Goal: Find specific page/section: Find specific page/section

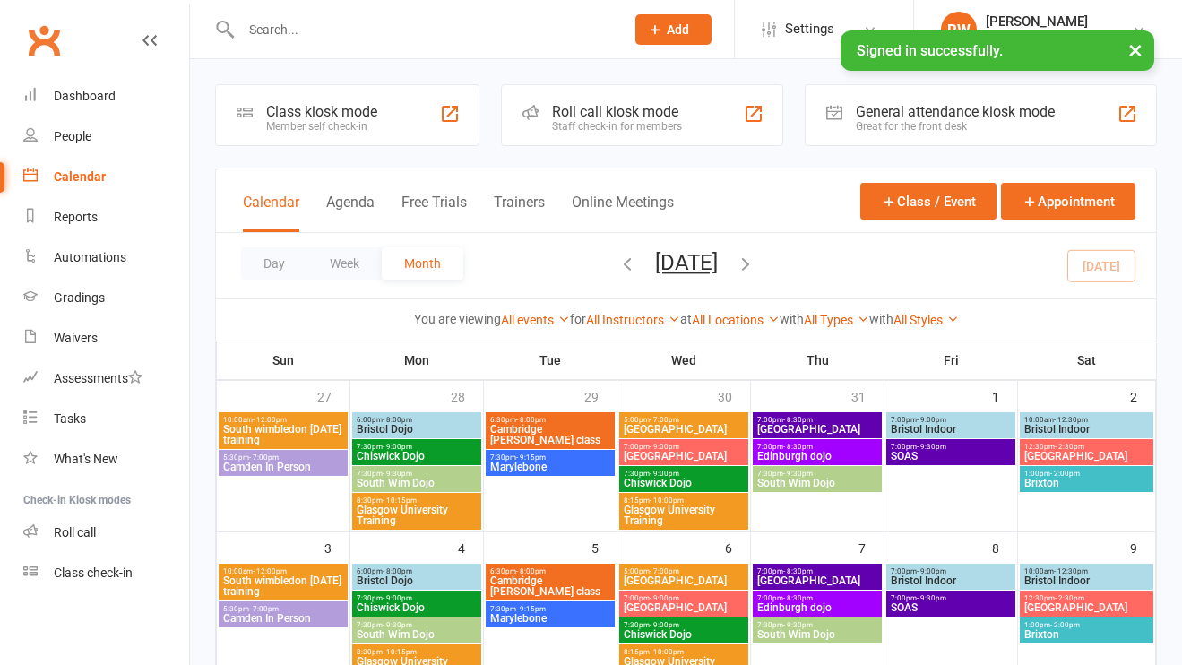
scroll to position [212, 0]
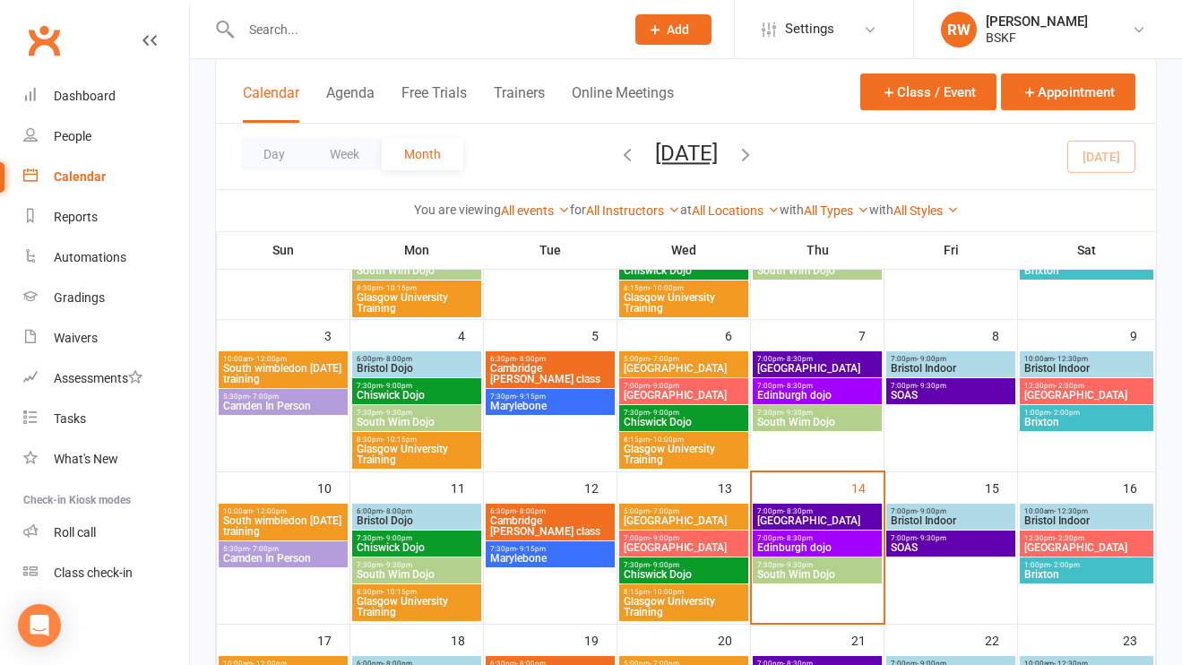
click at [813, 516] on span "[GEOGRAPHIC_DATA]" at bounding box center [817, 520] width 122 height 11
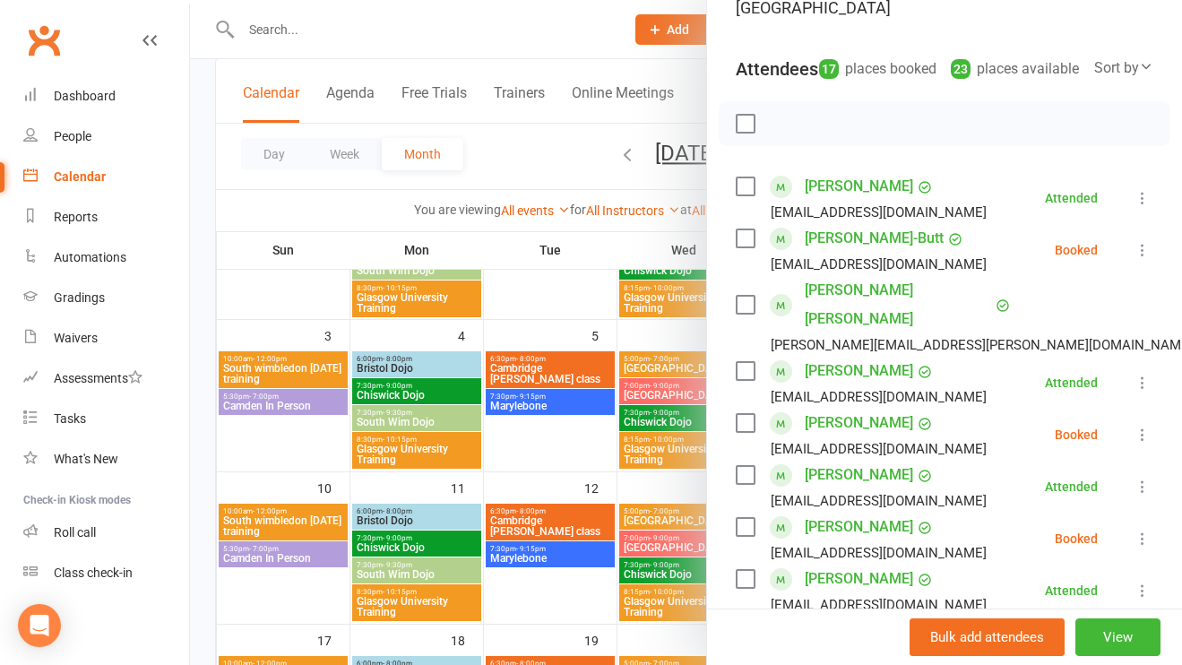
scroll to position [0, 0]
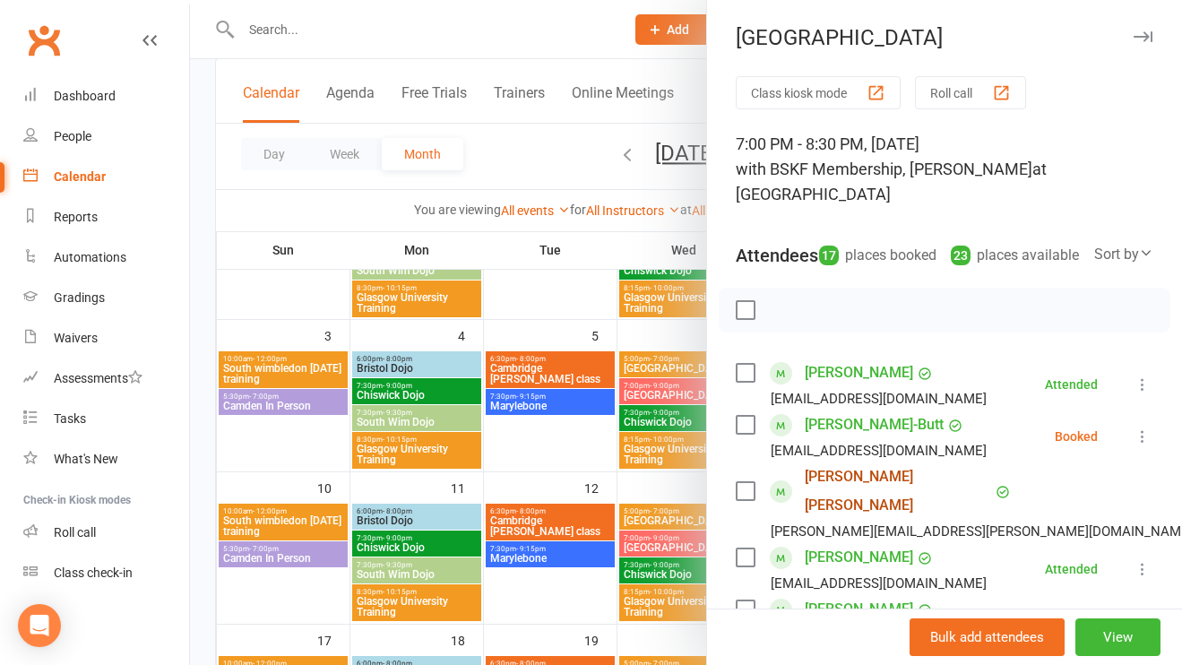
click at [954, 476] on link "[PERSON_NAME] [PERSON_NAME]" at bounding box center [898, 490] width 186 height 57
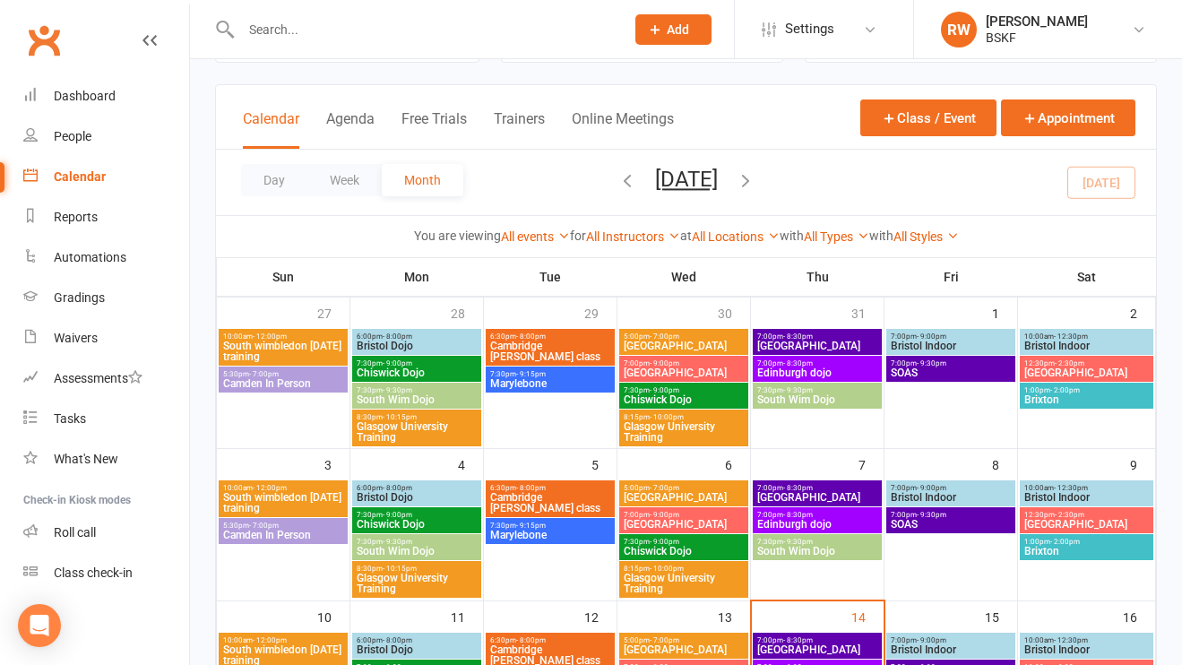
scroll to position [84, 0]
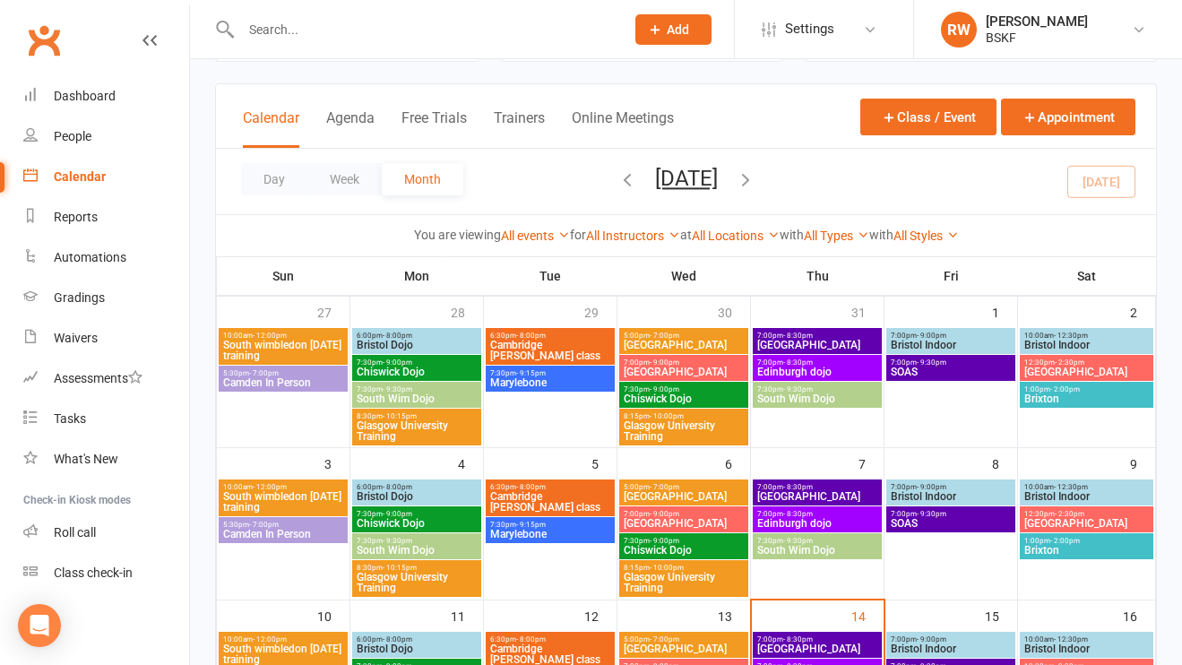
click at [796, 643] on span "[GEOGRAPHIC_DATA]" at bounding box center [817, 648] width 122 height 11
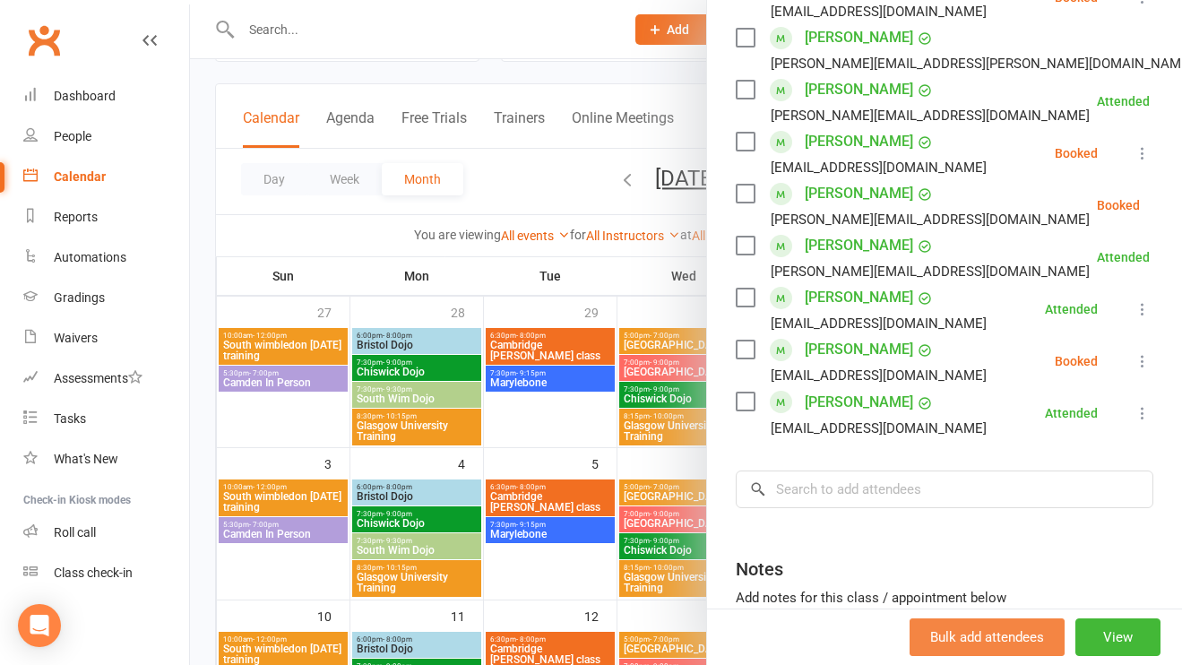
scroll to position [955, 0]
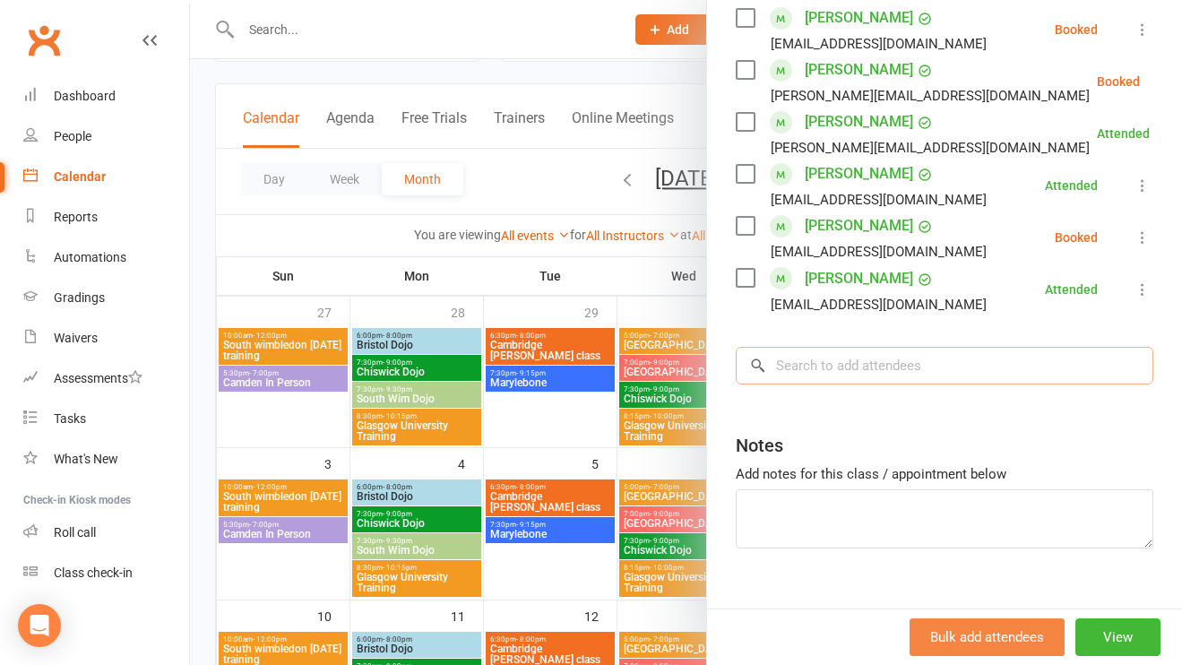
click at [875, 347] on input "search" at bounding box center [945, 366] width 418 height 38
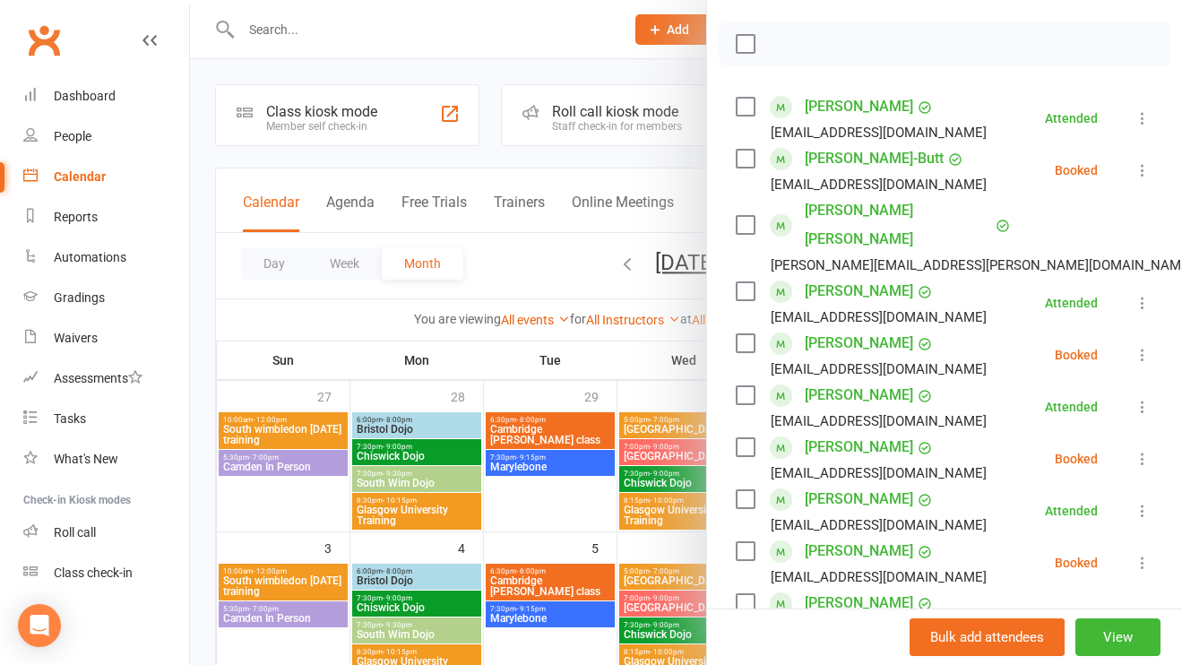
scroll to position [0, 0]
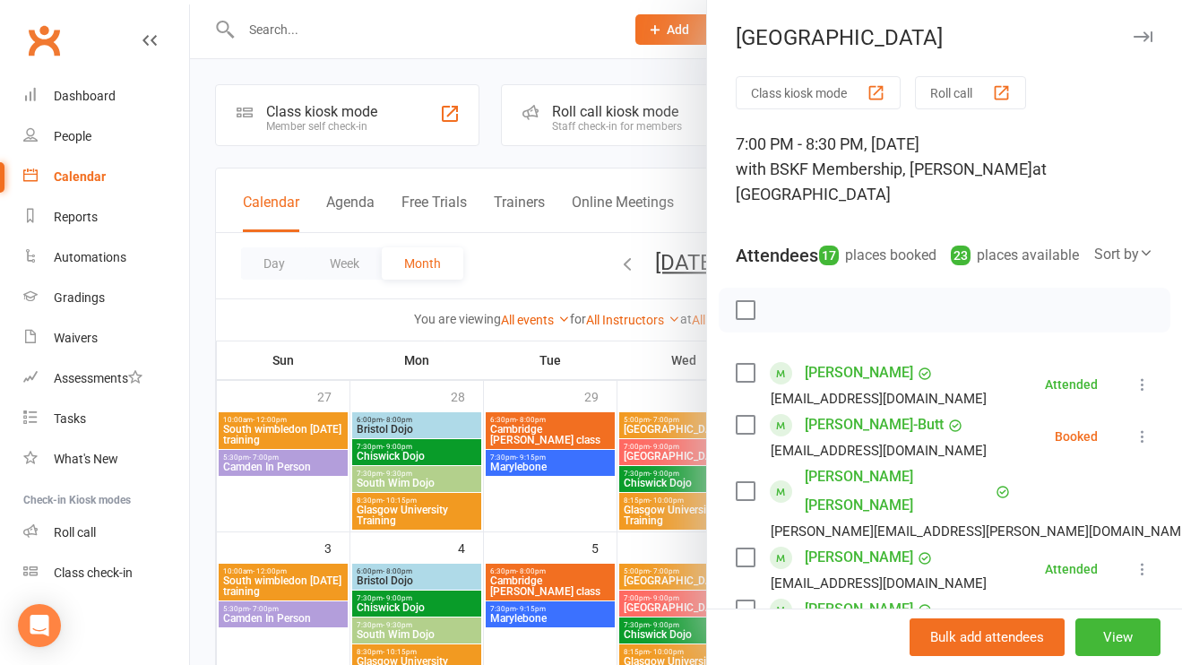
type input "[PERSON_NAME]"
click at [1142, 45] on button "button" at bounding box center [1143, 37] width 22 height 22
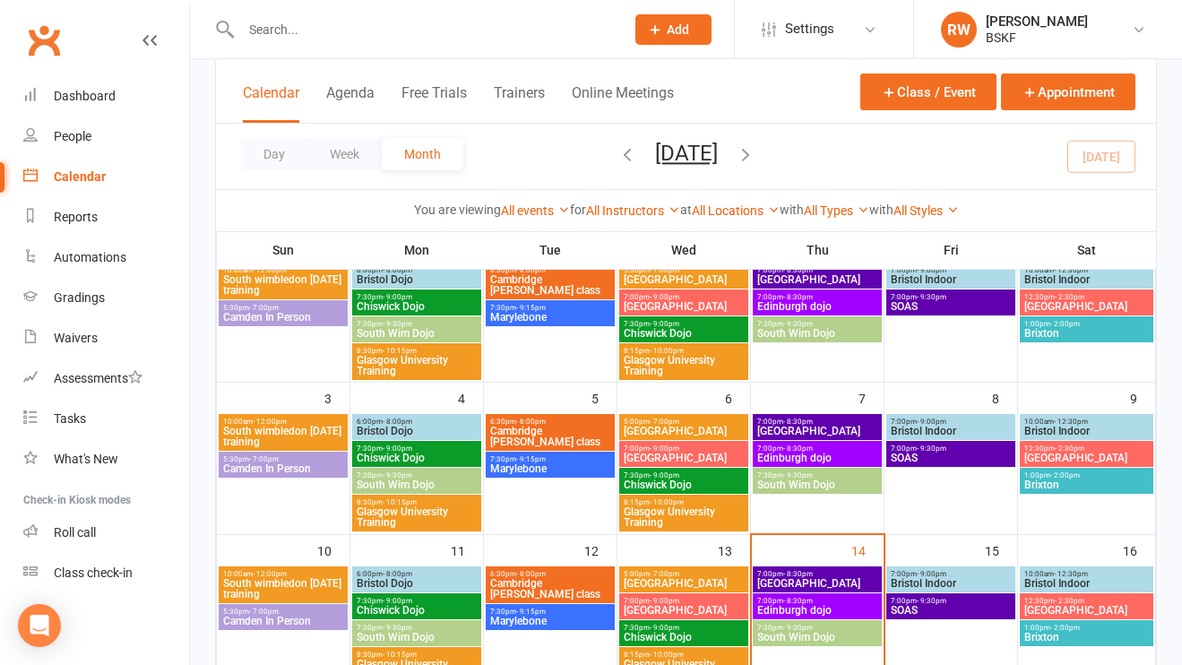
scroll to position [149, 0]
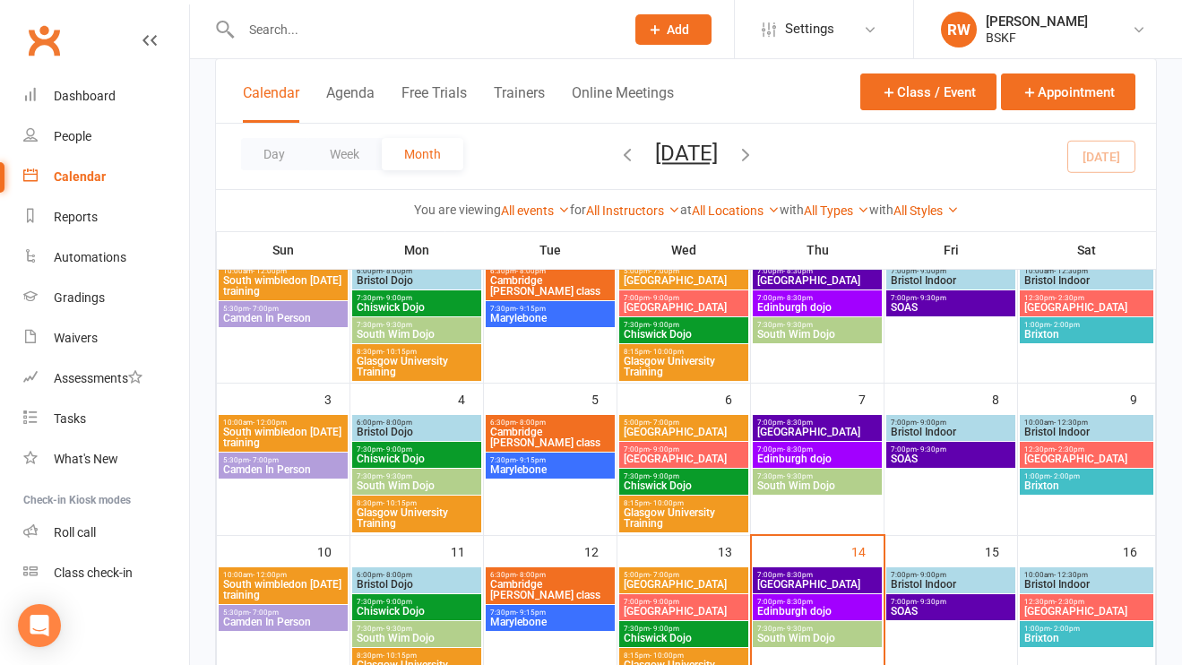
click at [837, 421] on span "7:00pm - 8:30pm" at bounding box center [817, 422] width 122 height 8
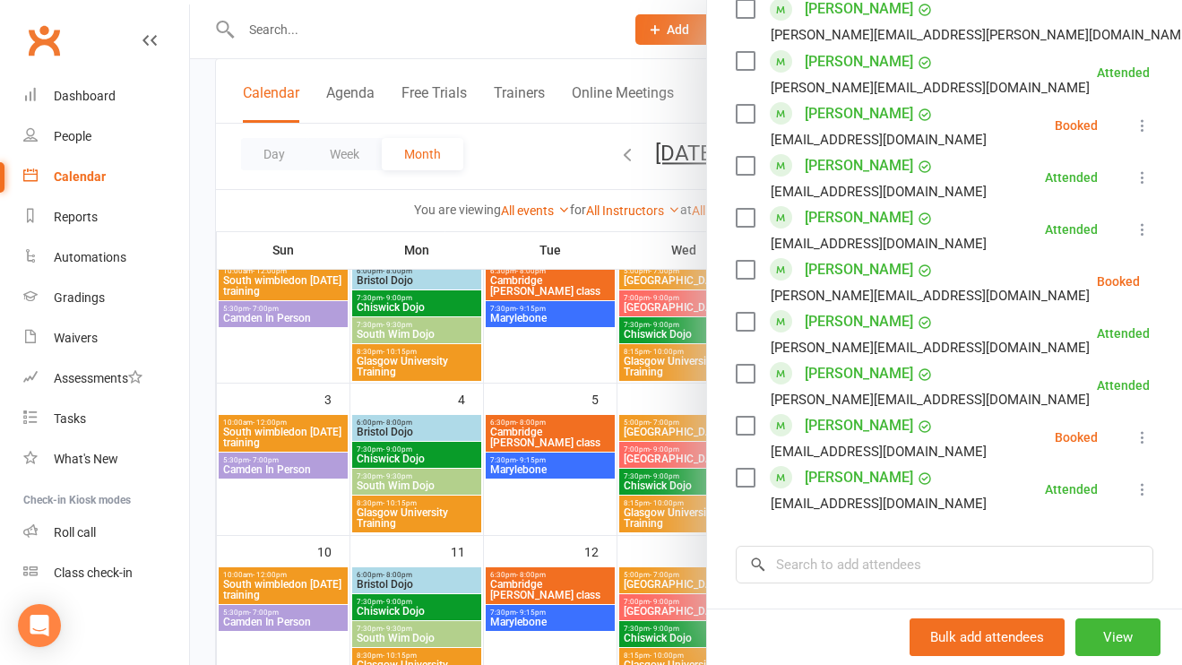
scroll to position [1173, 0]
click at [582, 224] on div at bounding box center [686, 332] width 992 height 665
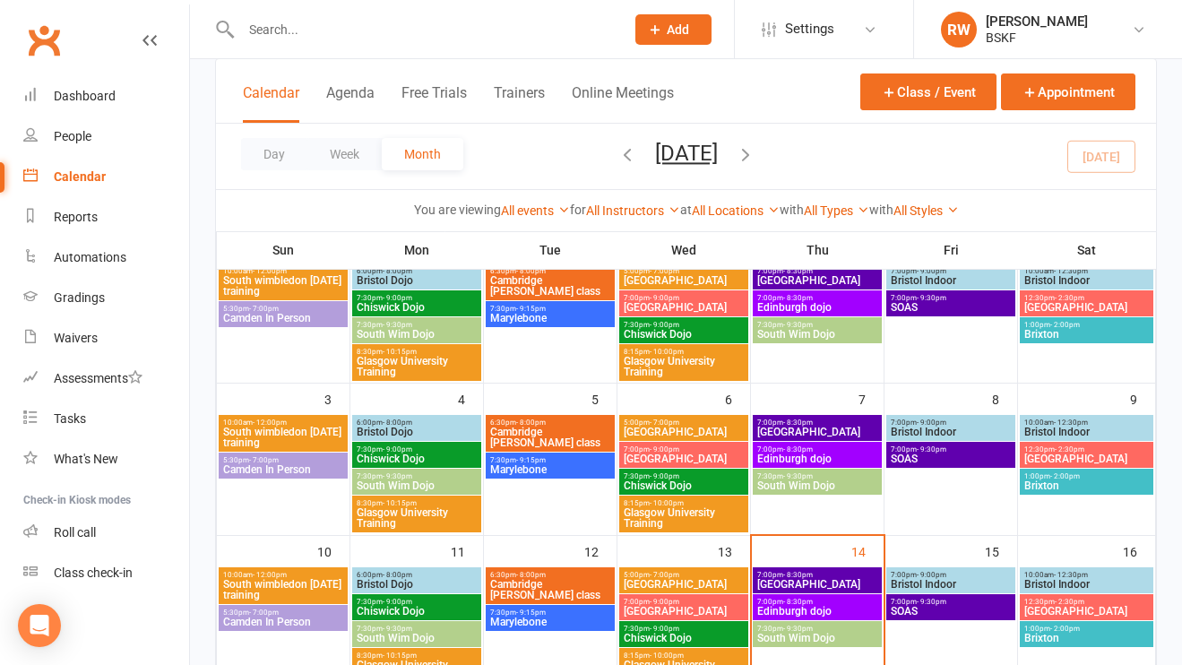
click at [235, 478] on div "5:30pm - 7:00pm Camden In Person" at bounding box center [283, 465] width 129 height 26
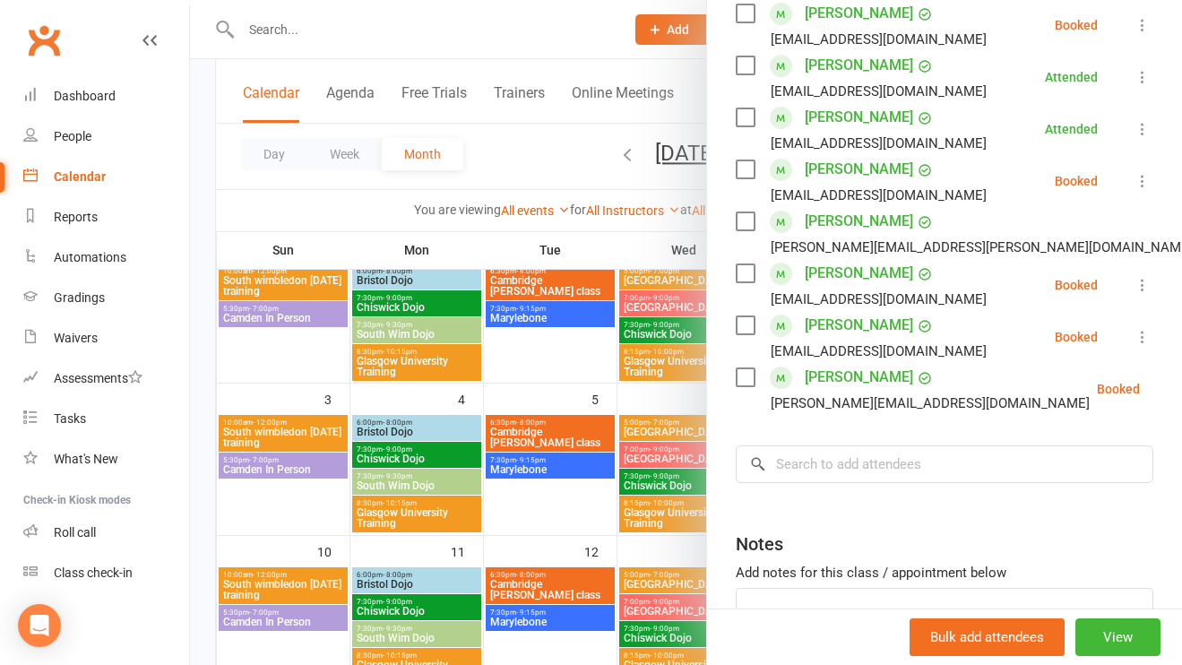
scroll to position [492, 0]
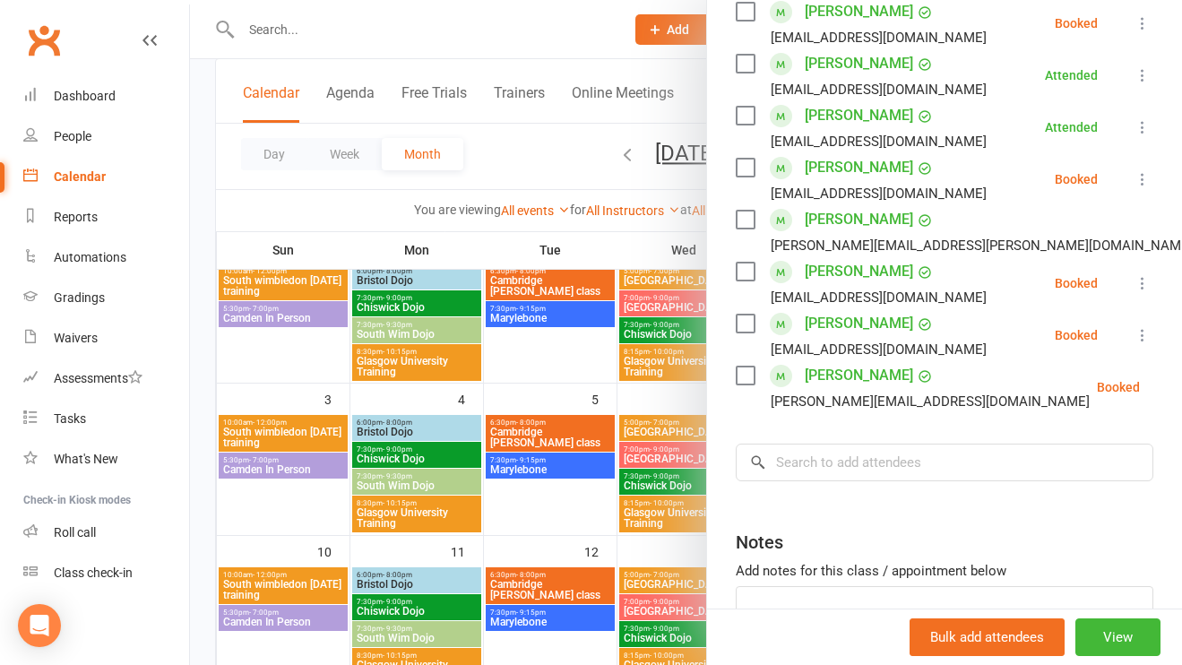
click at [582, 247] on div at bounding box center [686, 332] width 992 height 665
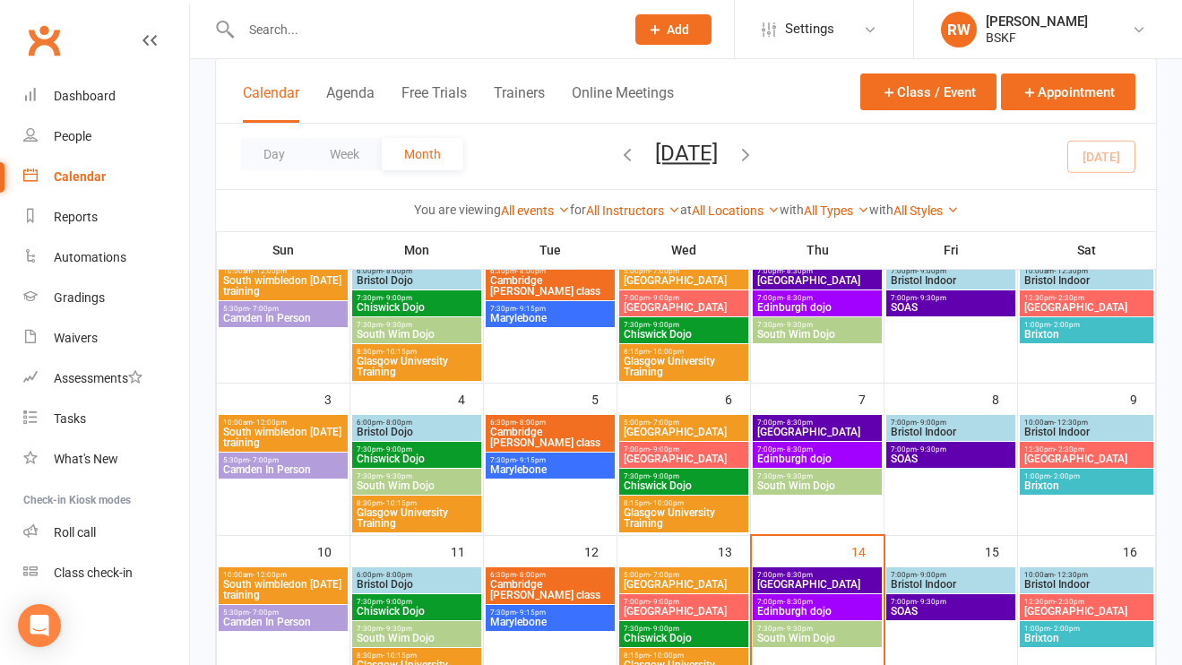
click at [818, 280] on span "[GEOGRAPHIC_DATA]" at bounding box center [817, 280] width 122 height 11
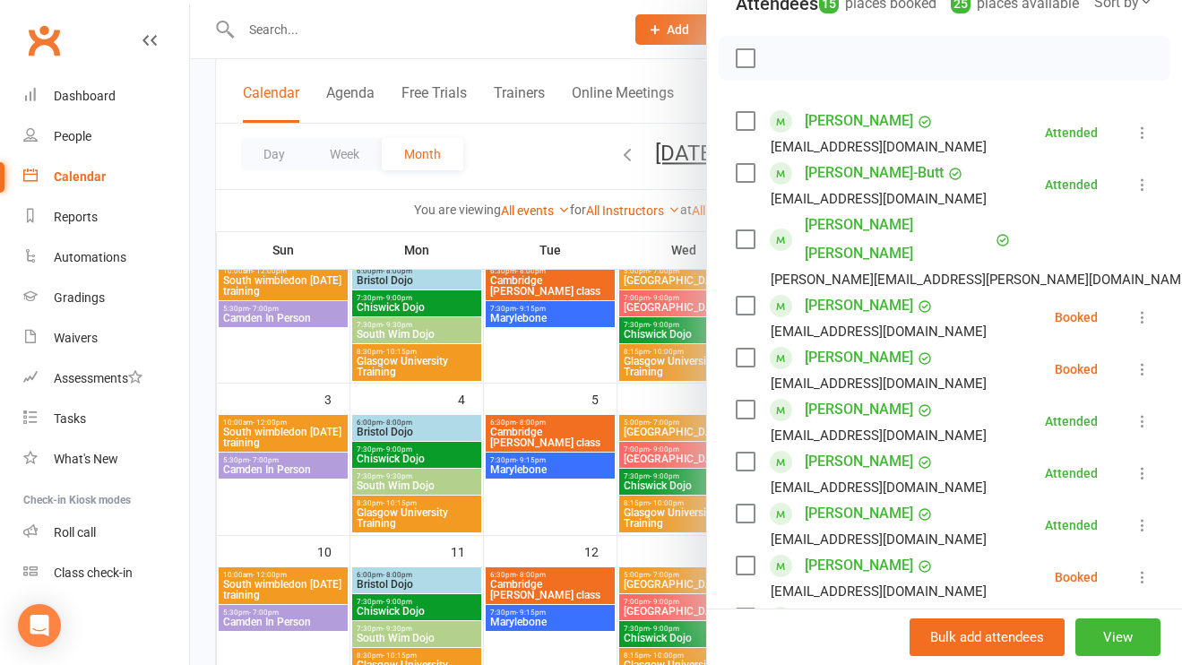
scroll to position [250, 0]
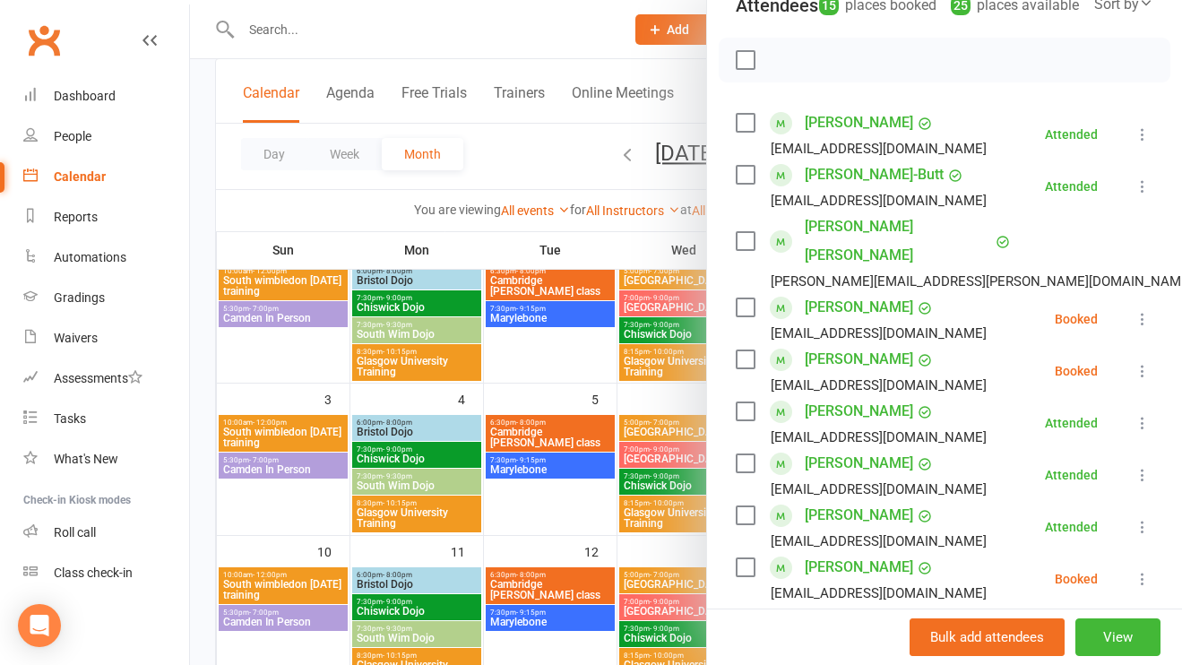
click at [628, 233] on div at bounding box center [686, 332] width 992 height 665
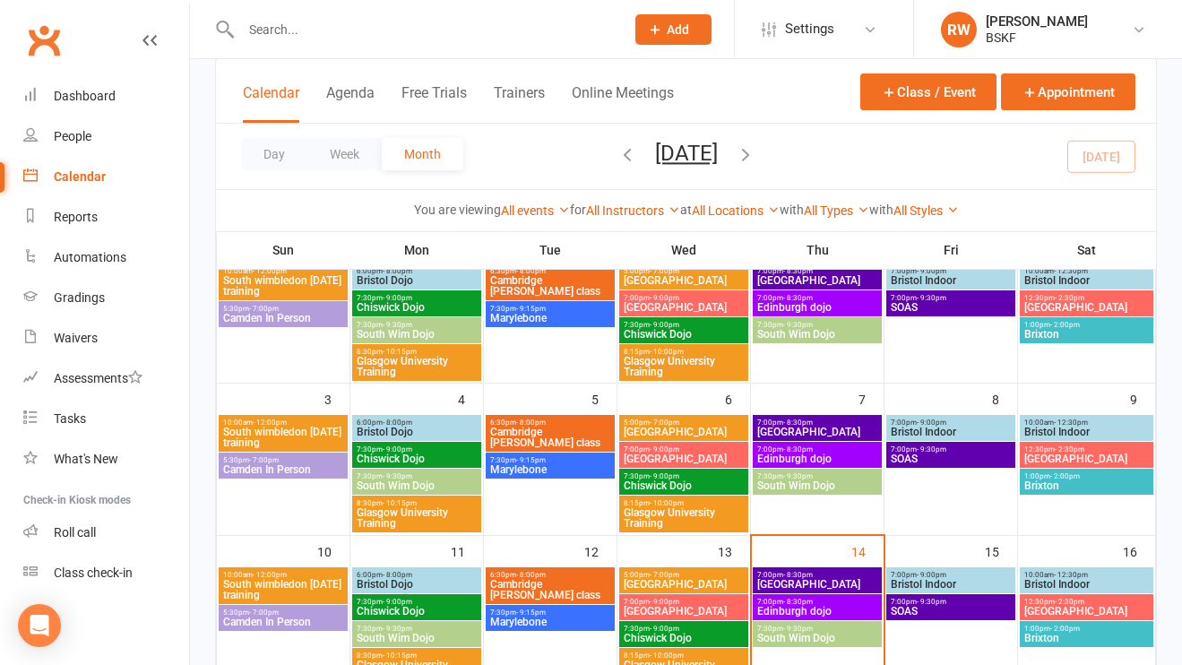
click at [296, 314] on span "Camden In Person" at bounding box center [283, 318] width 122 height 11
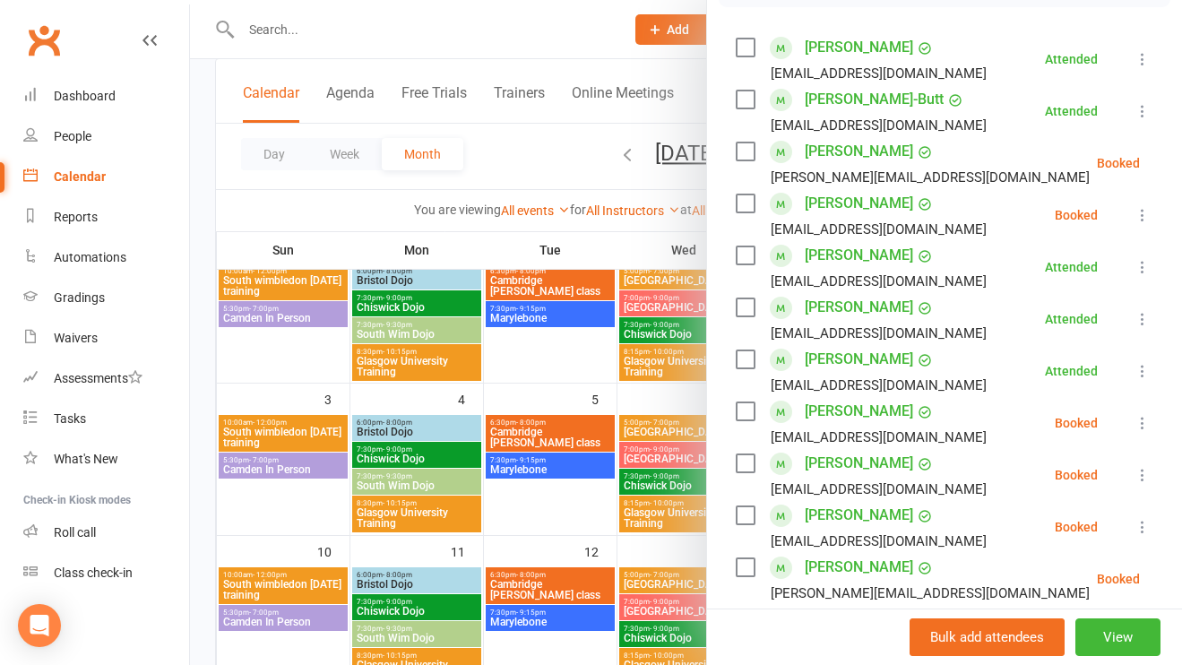
scroll to position [301, 0]
click at [541, 354] on div at bounding box center [686, 332] width 992 height 665
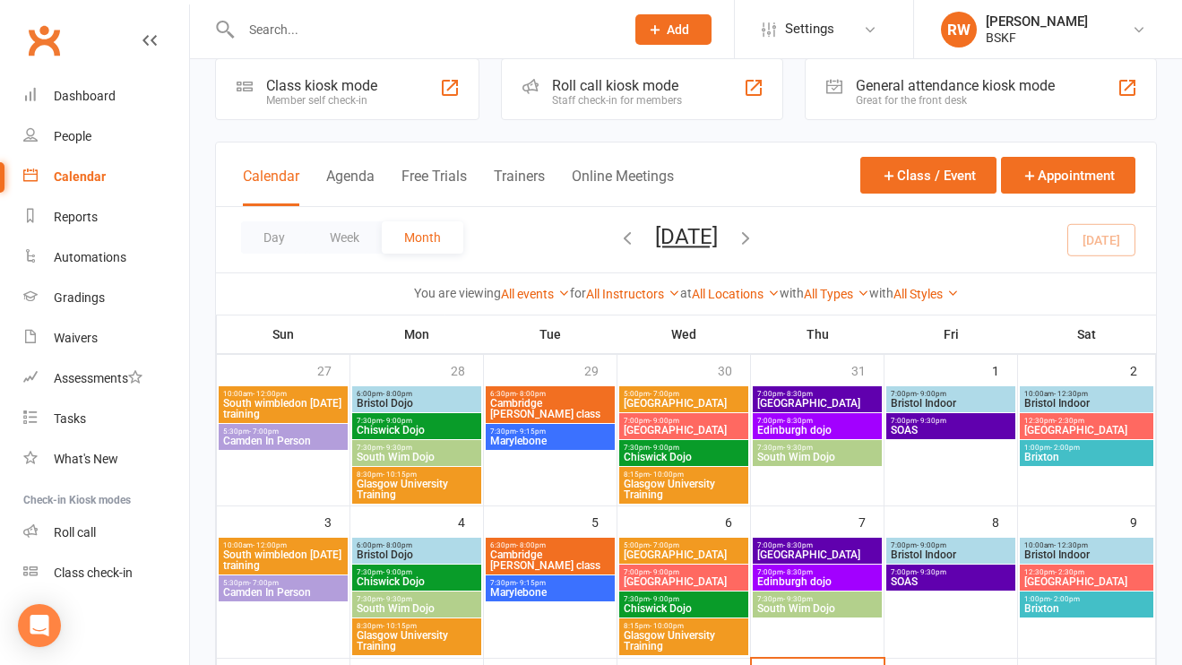
scroll to position [23, 0]
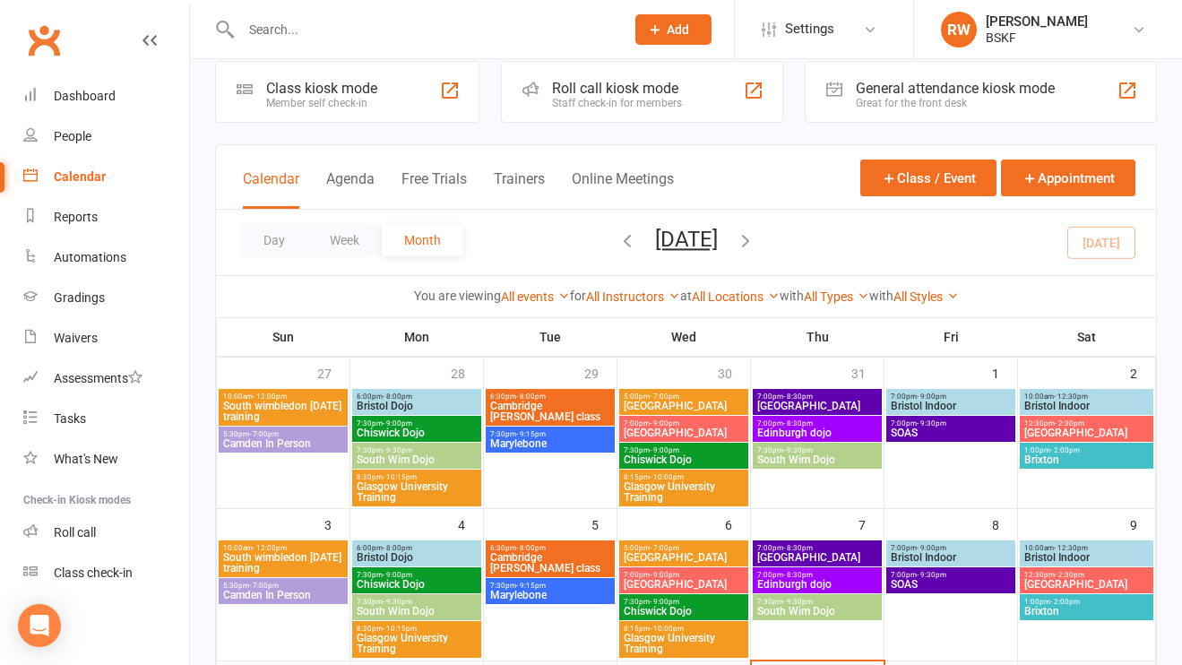
click at [800, 404] on span "[GEOGRAPHIC_DATA]" at bounding box center [817, 406] width 122 height 11
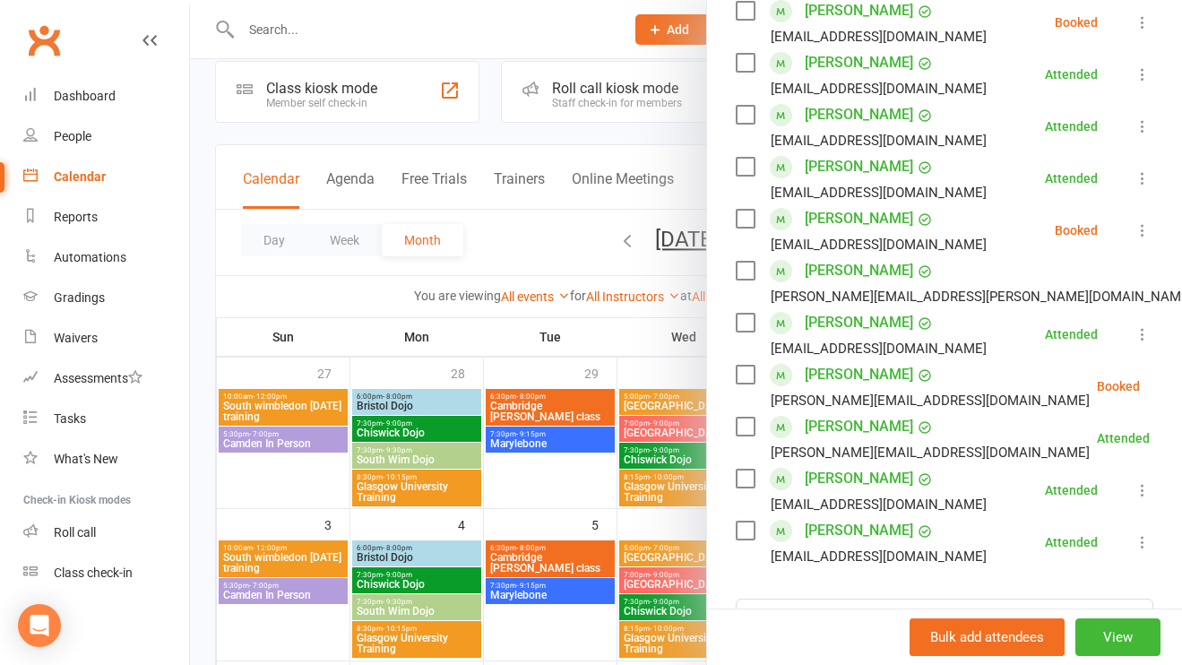
scroll to position [0, 0]
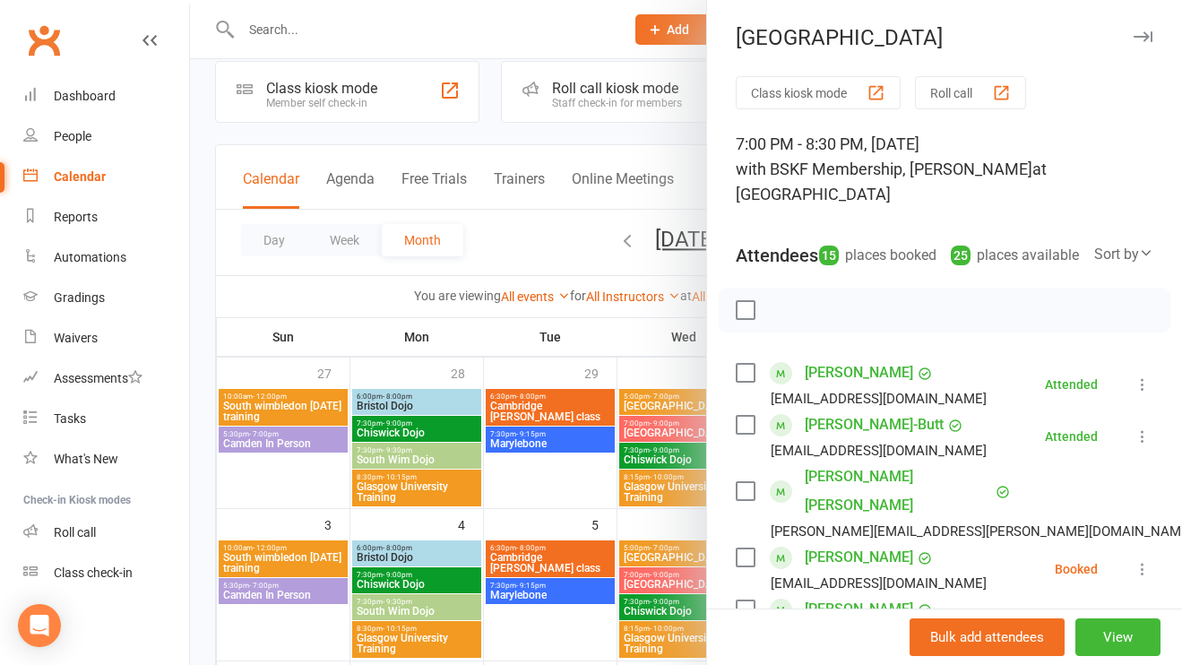
click at [643, 349] on div at bounding box center [686, 332] width 992 height 665
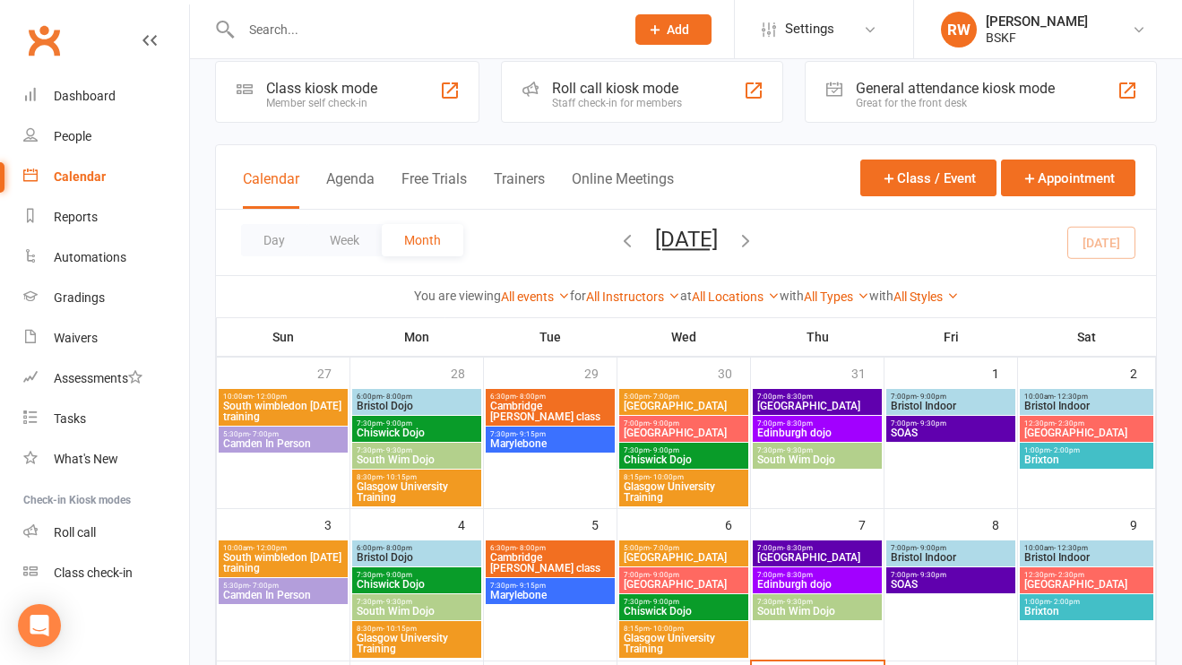
click at [295, 40] on input "text" at bounding box center [424, 29] width 376 height 25
type input "[PERSON_NAME]"
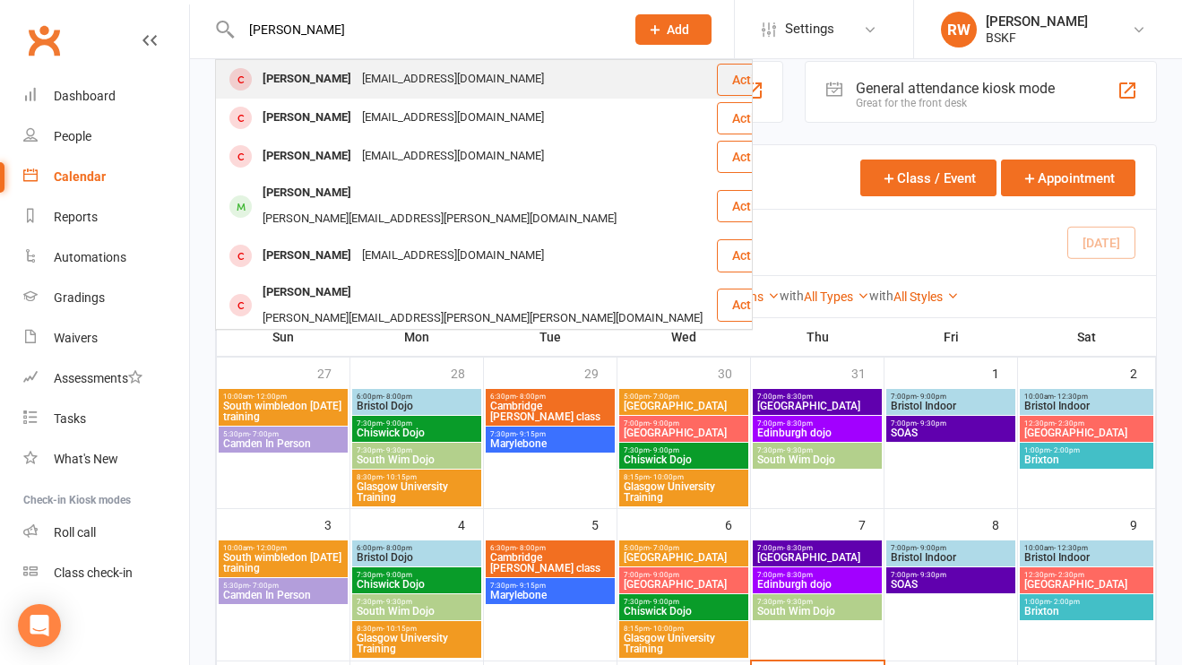
scroll to position [2, 0]
click at [322, 85] on div "[PERSON_NAME]" at bounding box center [306, 78] width 99 height 26
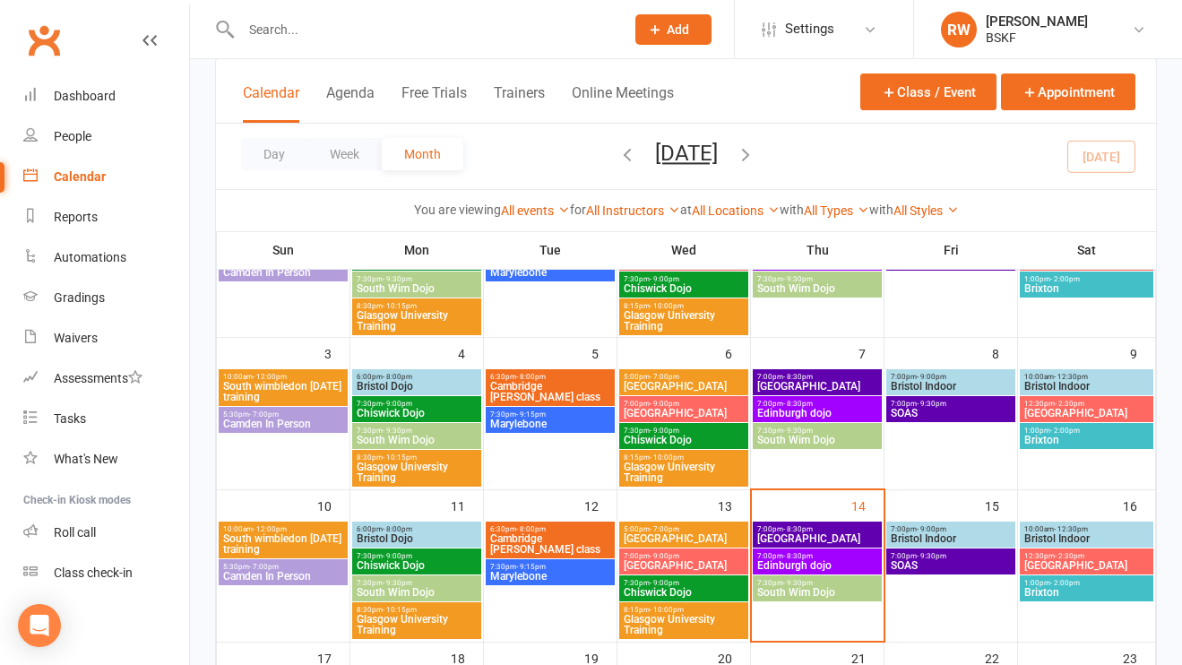
scroll to position [216, 0]
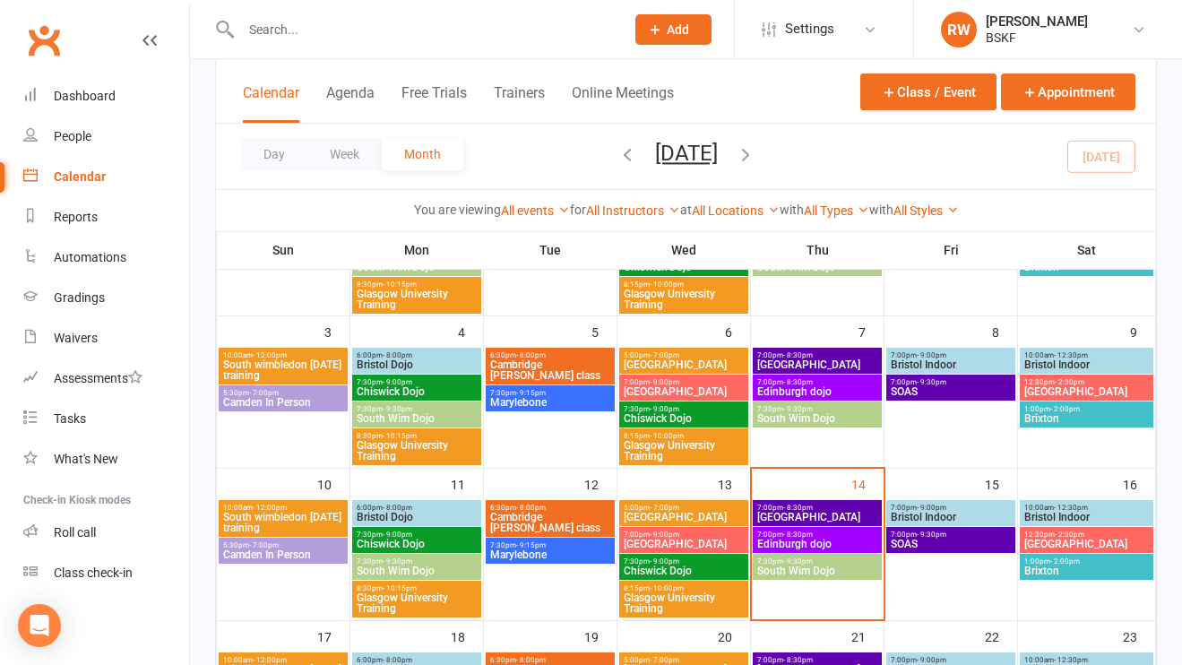
click at [794, 516] on span "[GEOGRAPHIC_DATA]" at bounding box center [817, 517] width 122 height 11
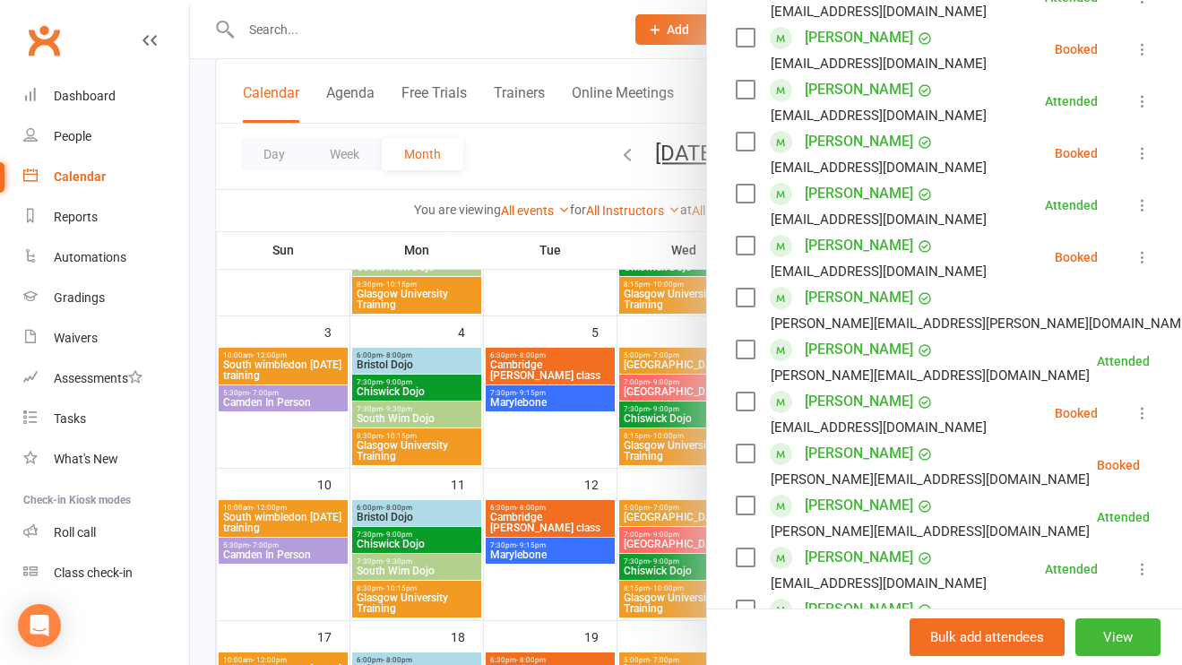
scroll to position [564, 0]
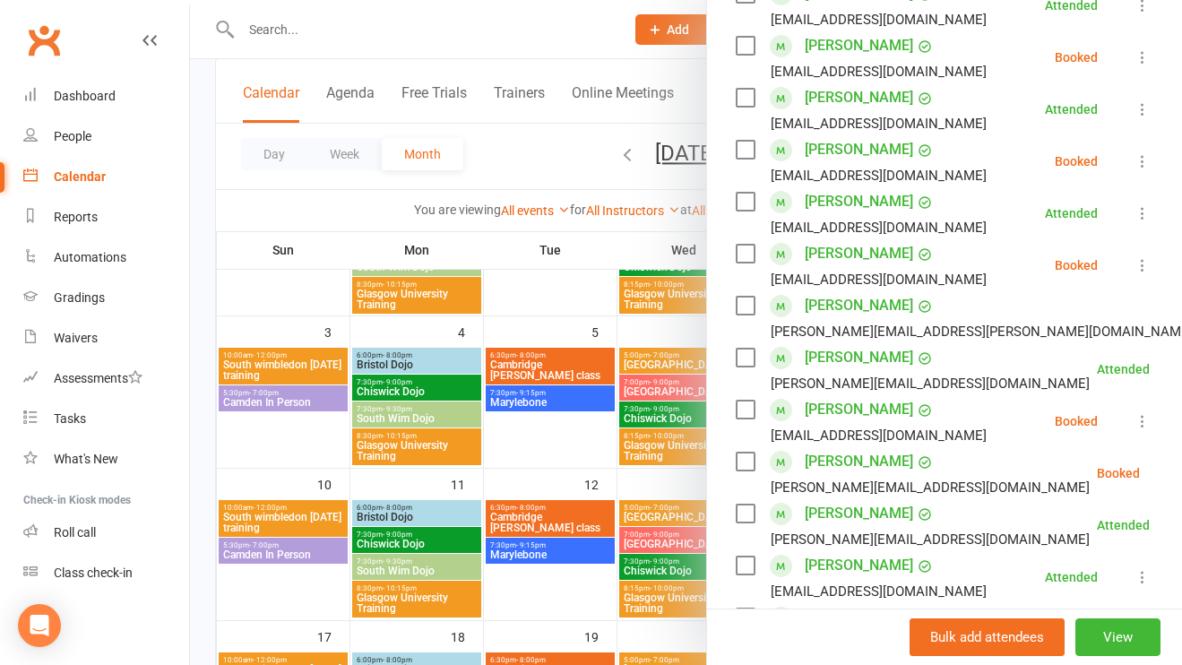
click at [745, 401] on label at bounding box center [745, 410] width 18 height 18
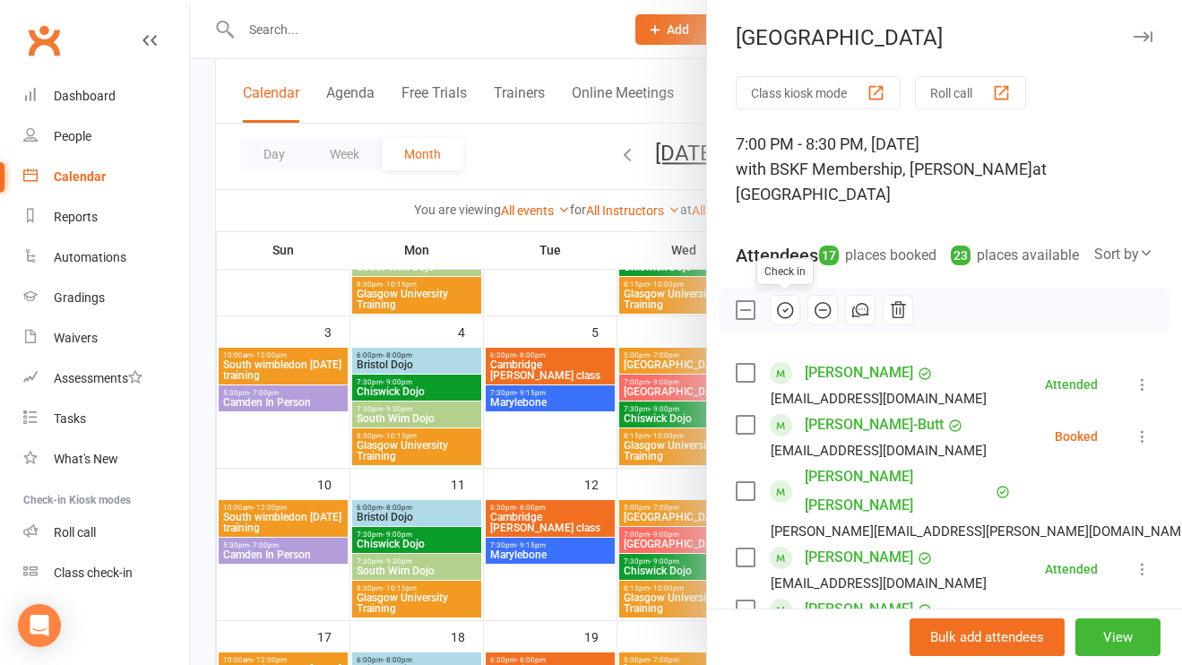
click at [784, 313] on icon "button" at bounding box center [785, 310] width 20 height 20
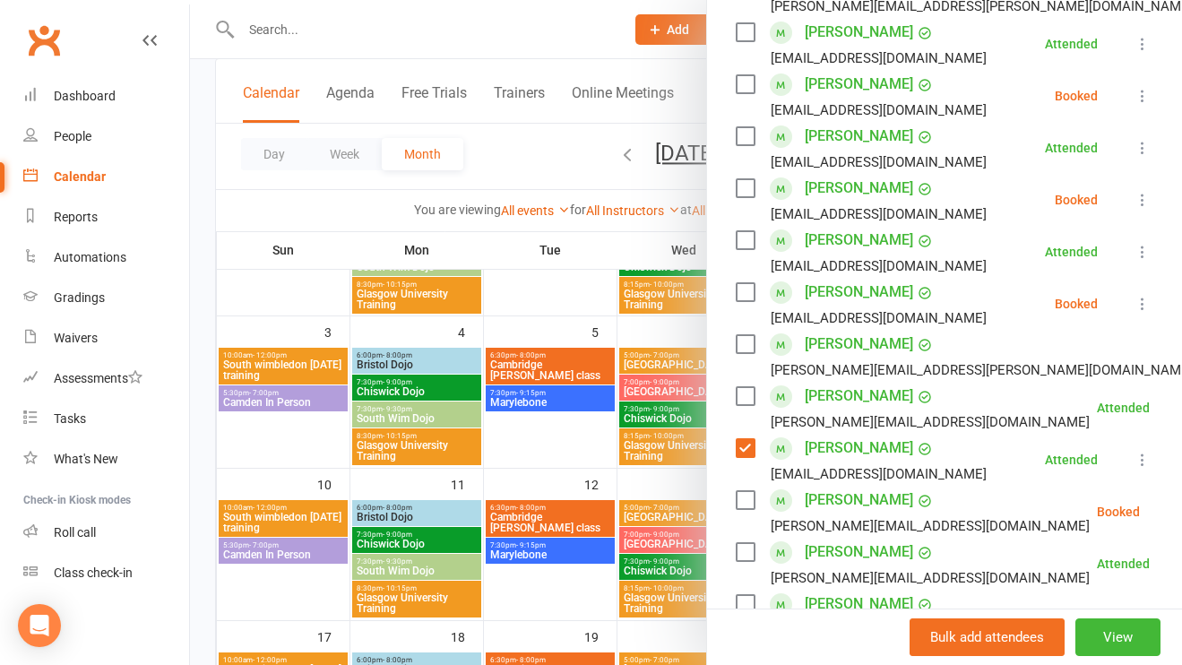
scroll to position [370, 0]
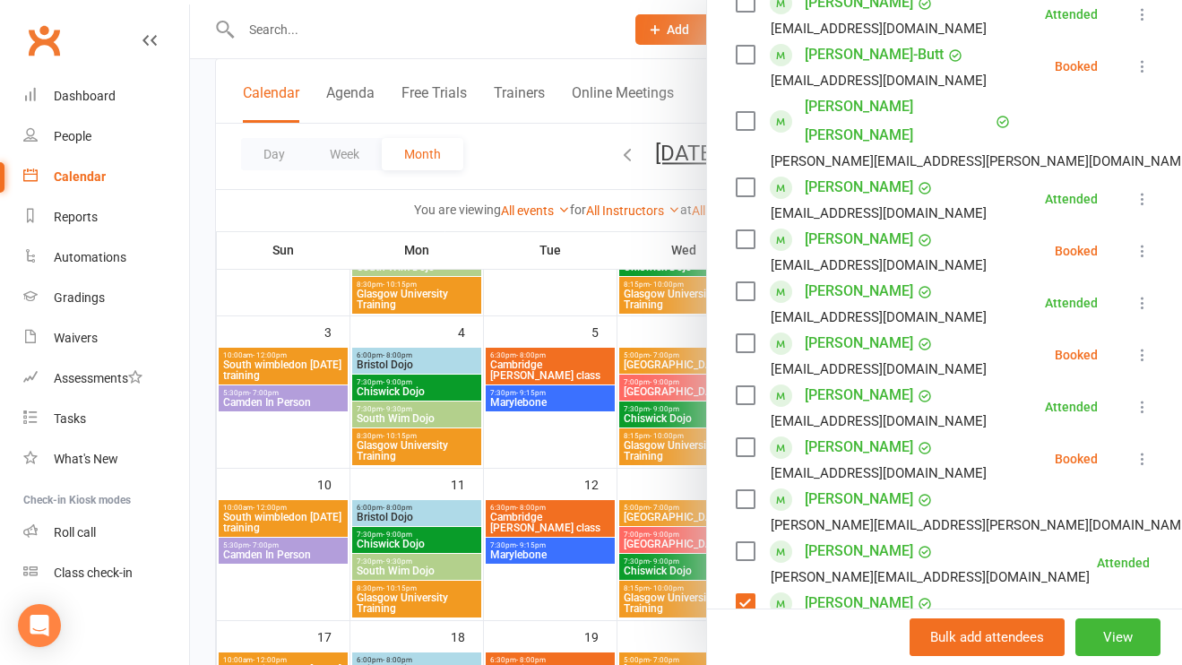
click at [747, 594] on label at bounding box center [745, 603] width 18 height 18
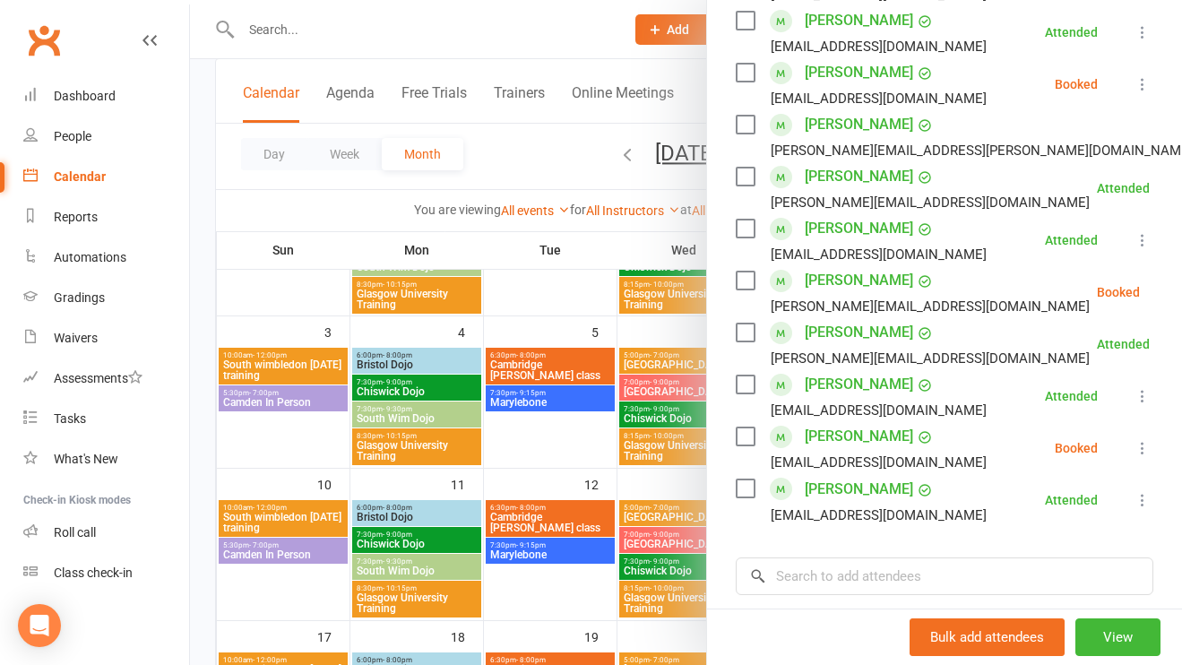
scroll to position [759, 0]
